Goal: Navigation & Orientation: Find specific page/section

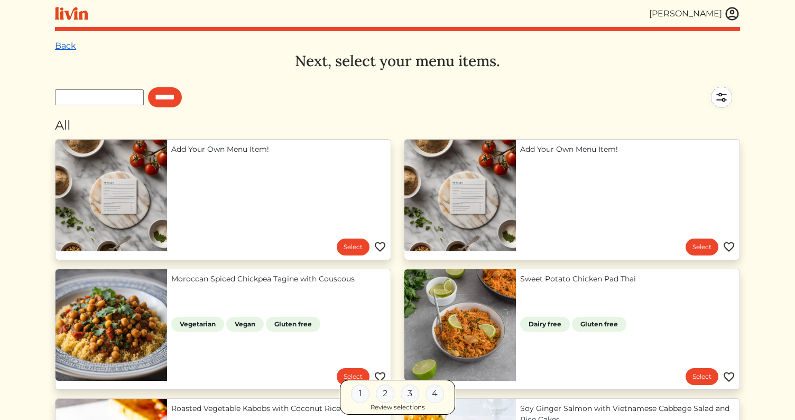
click at [63, 44] on link "Back" at bounding box center [65, 46] width 21 height 10
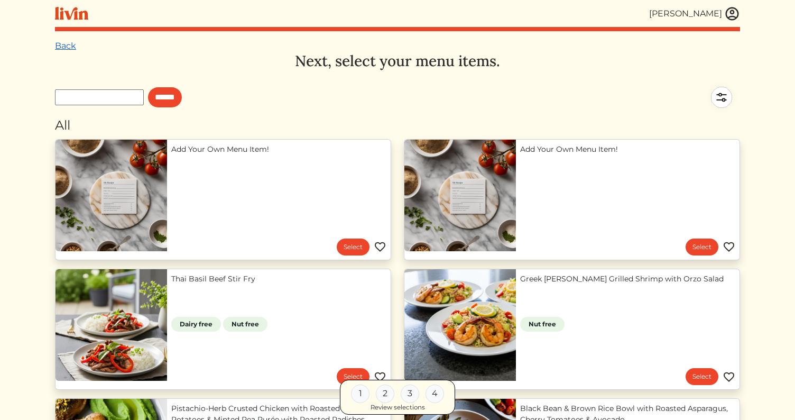
click at [63, 41] on link "Back" at bounding box center [65, 46] width 21 height 10
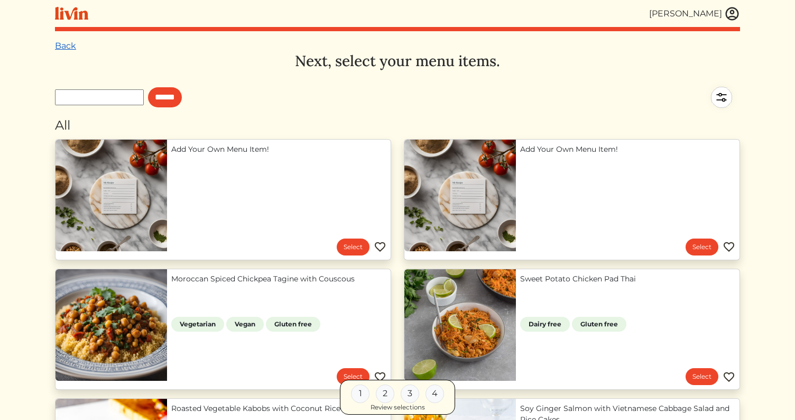
click at [62, 44] on link "Back" at bounding box center [65, 46] width 21 height 10
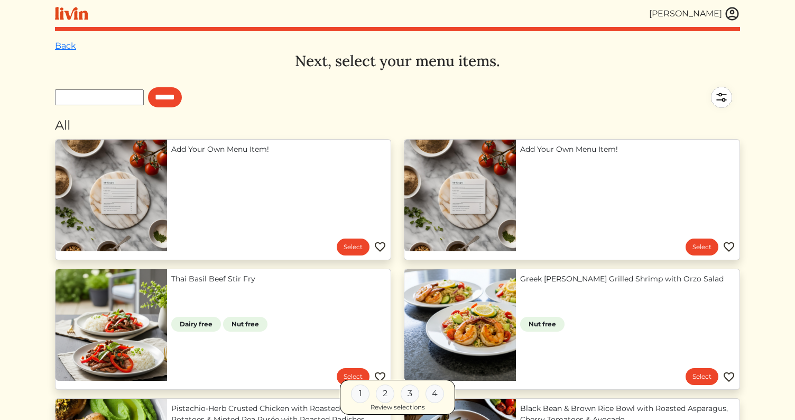
click at [62, 44] on link "Back" at bounding box center [65, 46] width 21 height 10
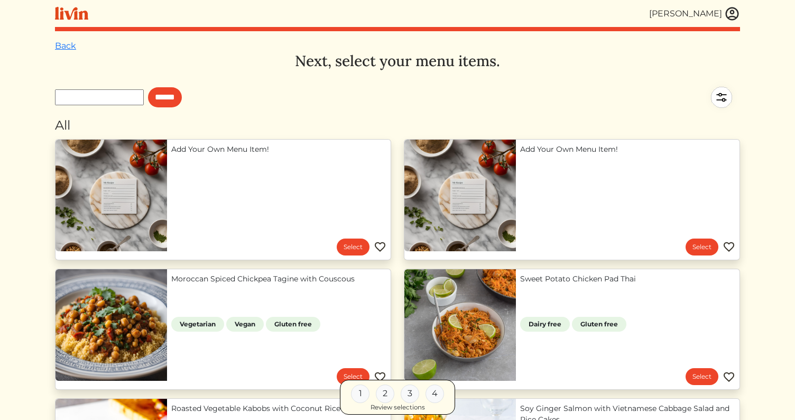
click at [62, 44] on link "Back" at bounding box center [65, 46] width 21 height 10
